Goal: Find specific page/section: Find specific page/section

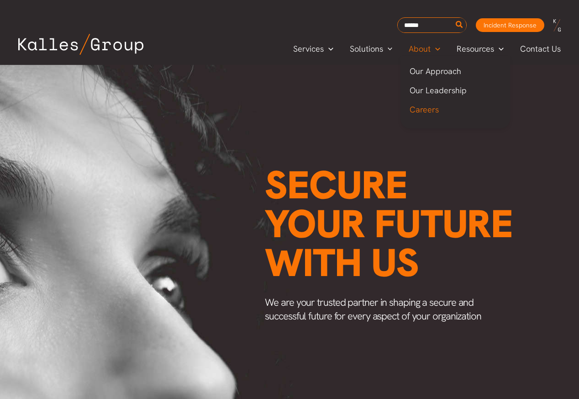
click at [420, 110] on span "Careers" at bounding box center [424, 109] width 29 height 11
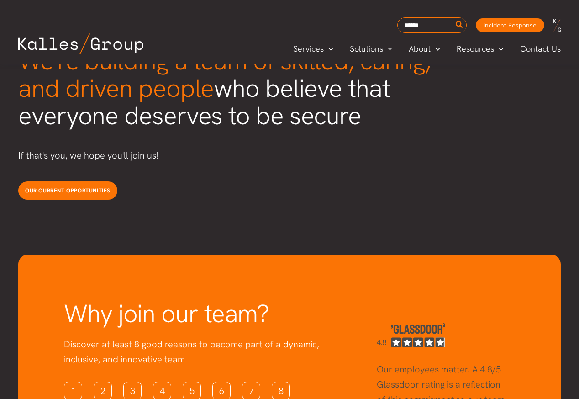
scroll to position [2458, 0]
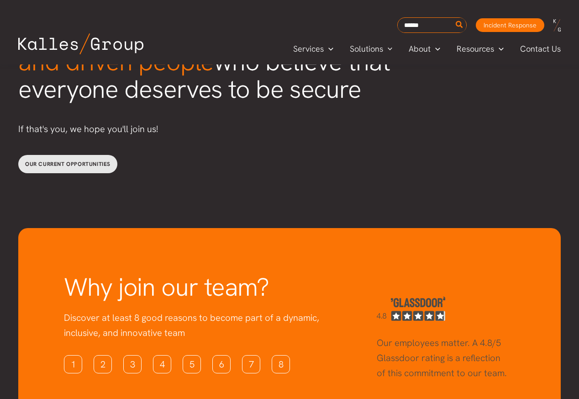
click at [46, 160] on span "Our current opportunities" at bounding box center [67, 163] width 85 height 7
